Goal: Information Seeking & Learning: Find specific page/section

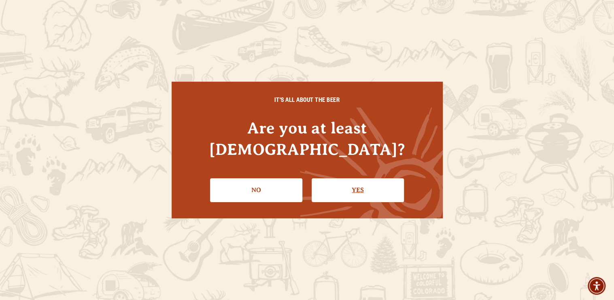
click at [331, 178] on link "Yes" at bounding box center [357, 189] width 92 height 23
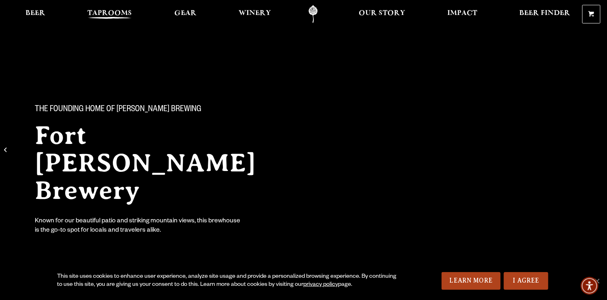
click at [109, 13] on span "Taprooms" at bounding box center [109, 13] width 44 height 6
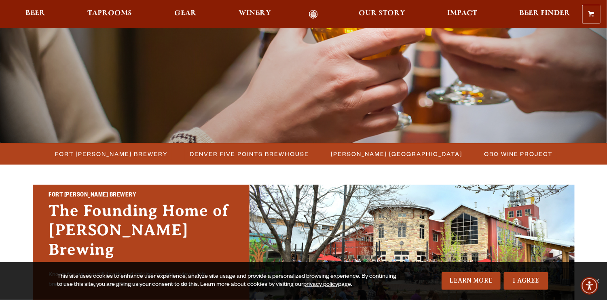
scroll to position [106, 0]
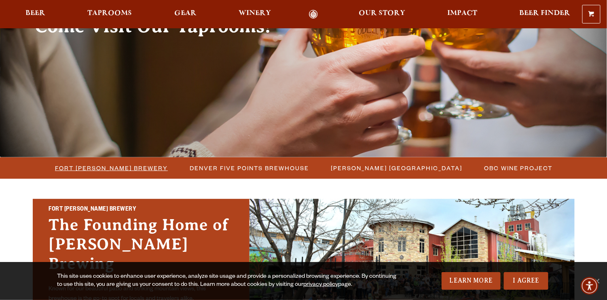
click at [129, 167] on span "Fort [PERSON_NAME] Brewery" at bounding box center [111, 168] width 113 height 12
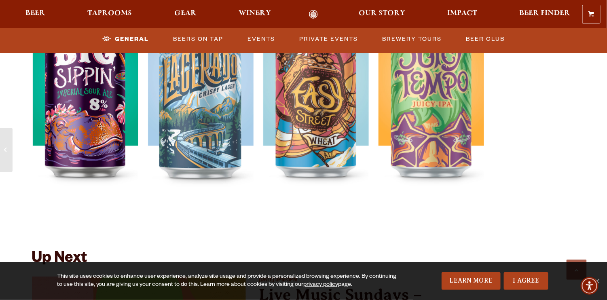
scroll to position [1624, 0]
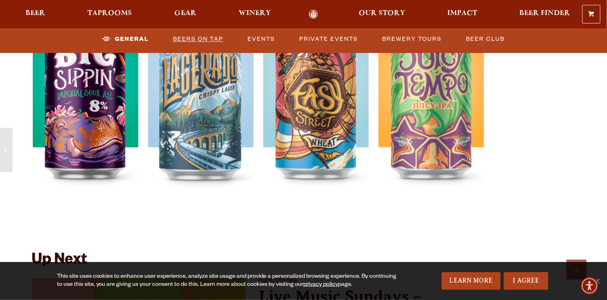
click at [197, 38] on link "Beers on Tap" at bounding box center [198, 39] width 57 height 19
click at [193, 39] on link "Beers on Tap" at bounding box center [191, 39] width 71 height 19
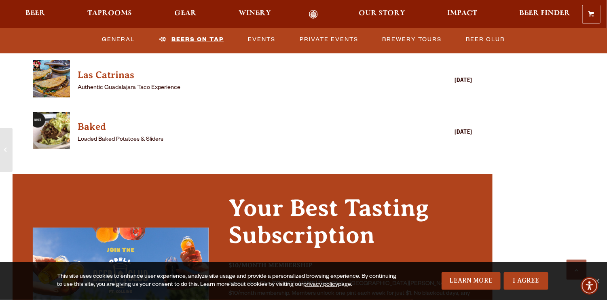
scroll to position [1139, 0]
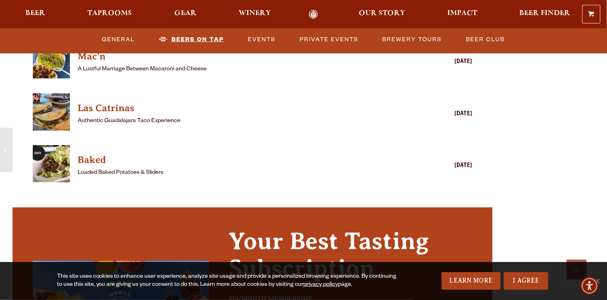
click at [193, 44] on link "Beers on Tap" at bounding box center [191, 39] width 71 height 19
click at [194, 42] on link "Beers on Tap" at bounding box center [191, 39] width 71 height 19
click at [43, 13] on span "Beer" at bounding box center [35, 13] width 20 height 6
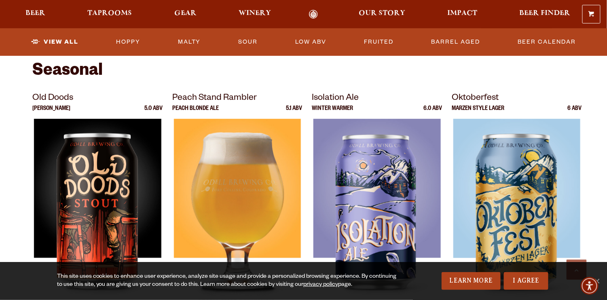
scroll to position [1133, 0]
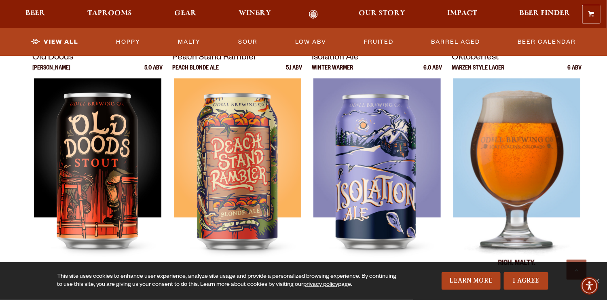
click at [500, 141] on img at bounding box center [516, 179] width 127 height 202
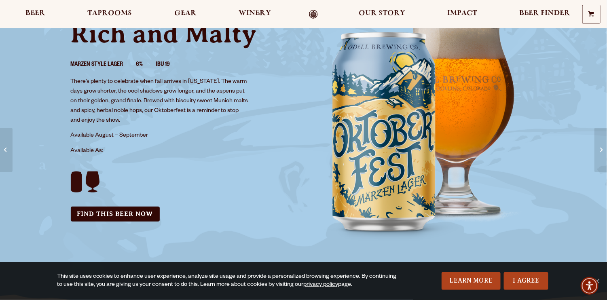
scroll to position [81, 0]
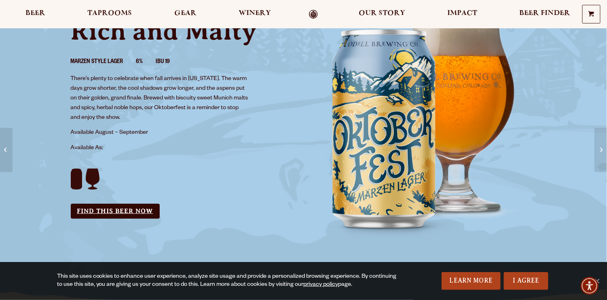
click at [116, 211] on link "Find this Beer Now" at bounding box center [115, 211] width 89 height 15
